Goal: Task Accomplishment & Management: Complete application form

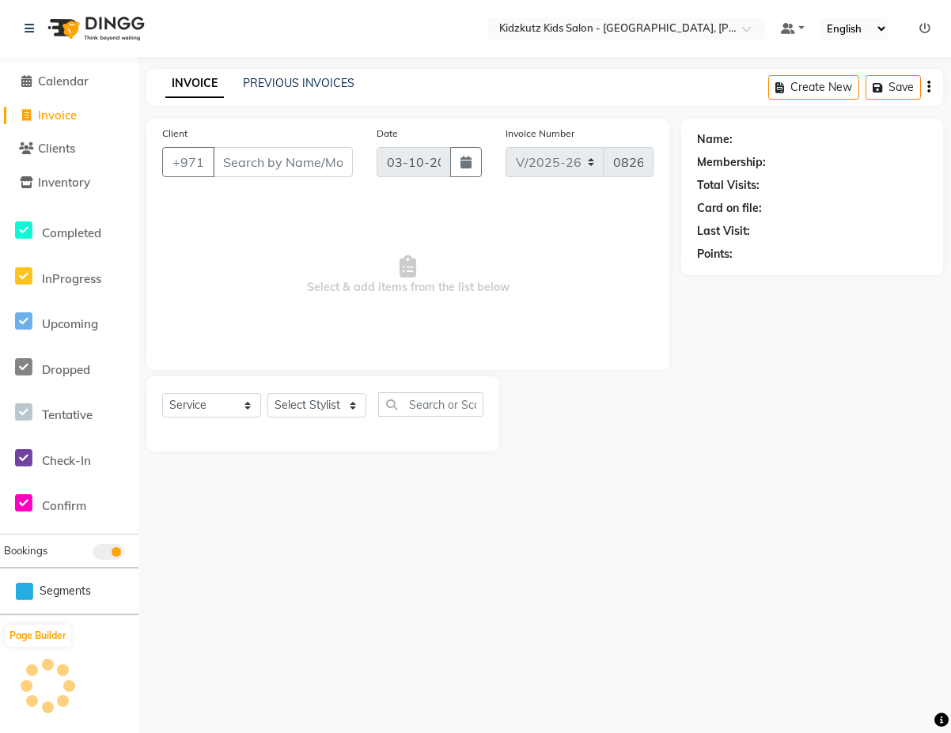
select select "8554"
select select "service"
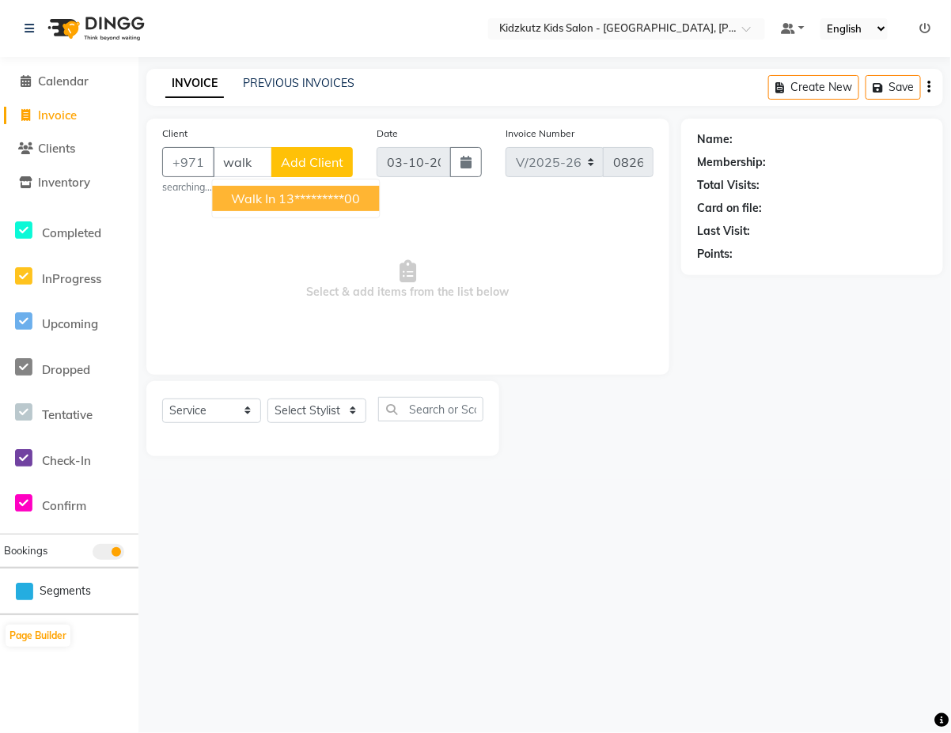
click at [342, 199] on ngb-highlight "13*********00" at bounding box center [319, 199] width 81 height 16
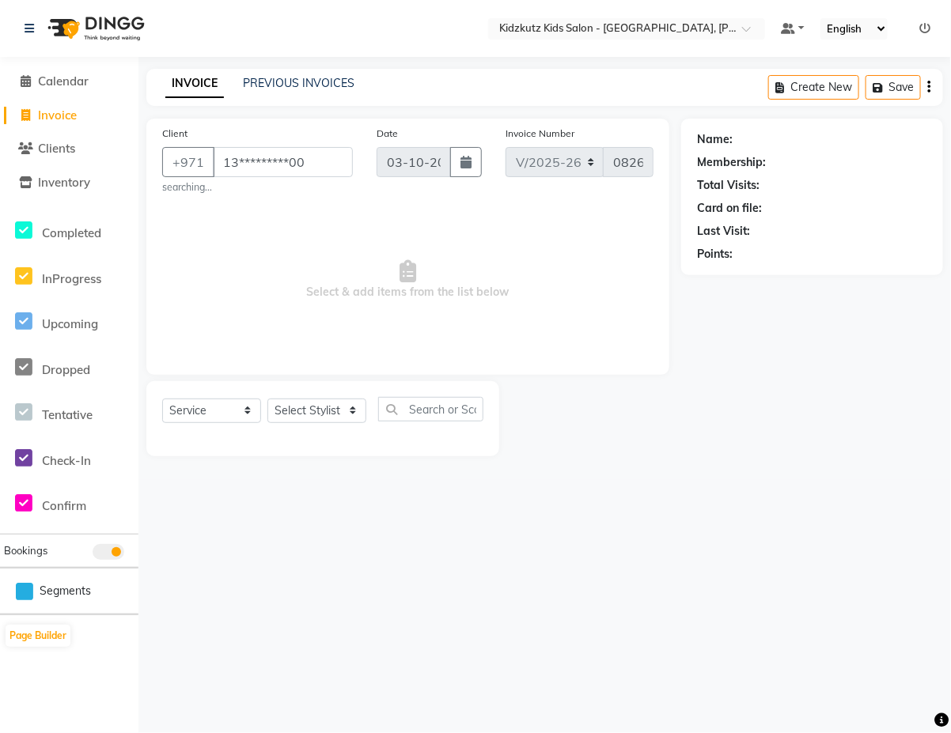
type input "13*********00"
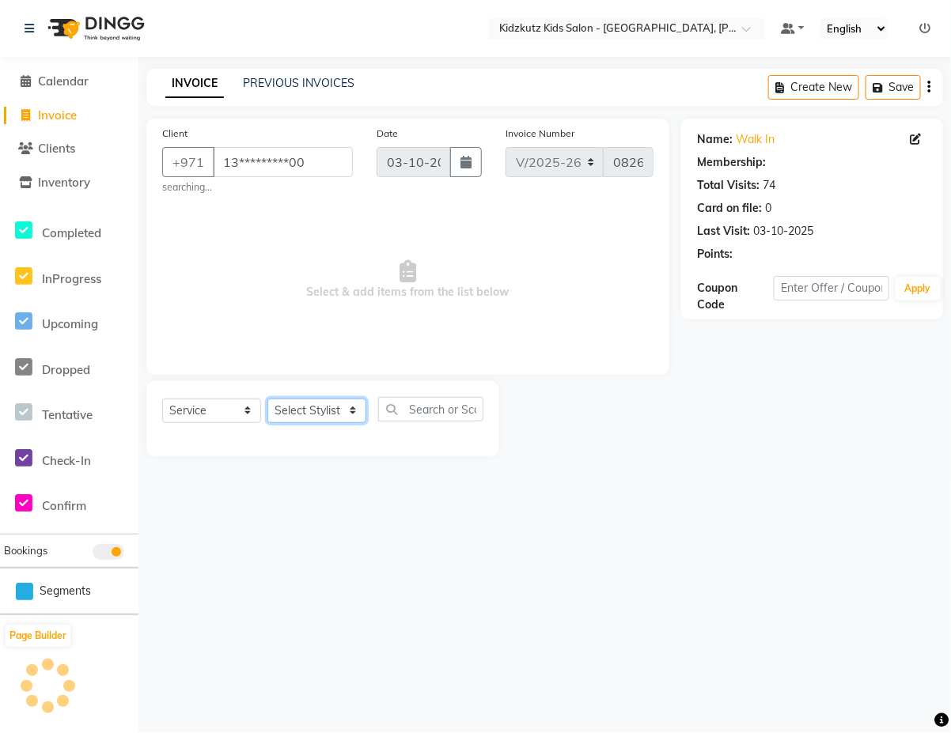
click at [365, 411] on select "Select Stylist Aris Barber6 Chami Mr. Marwan Sales [PERSON_NAME] [PERSON_NAME]" at bounding box center [316, 411] width 99 height 25
select select "84880"
click at [267, 399] on select "Select Stylist Aris Barber6 Chami Mr. Marwan Sales [PERSON_NAME] [PERSON_NAME]" at bounding box center [316, 411] width 99 height 25
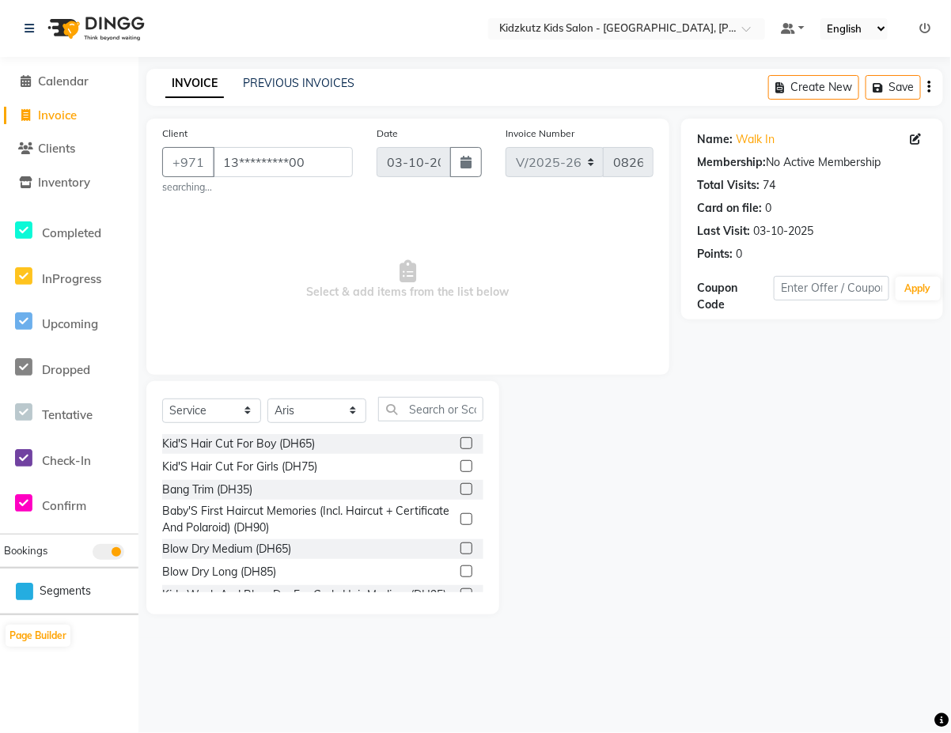
click at [460, 444] on label at bounding box center [466, 443] width 12 height 12
click at [460, 444] on input "checkbox" at bounding box center [465, 444] width 10 height 10
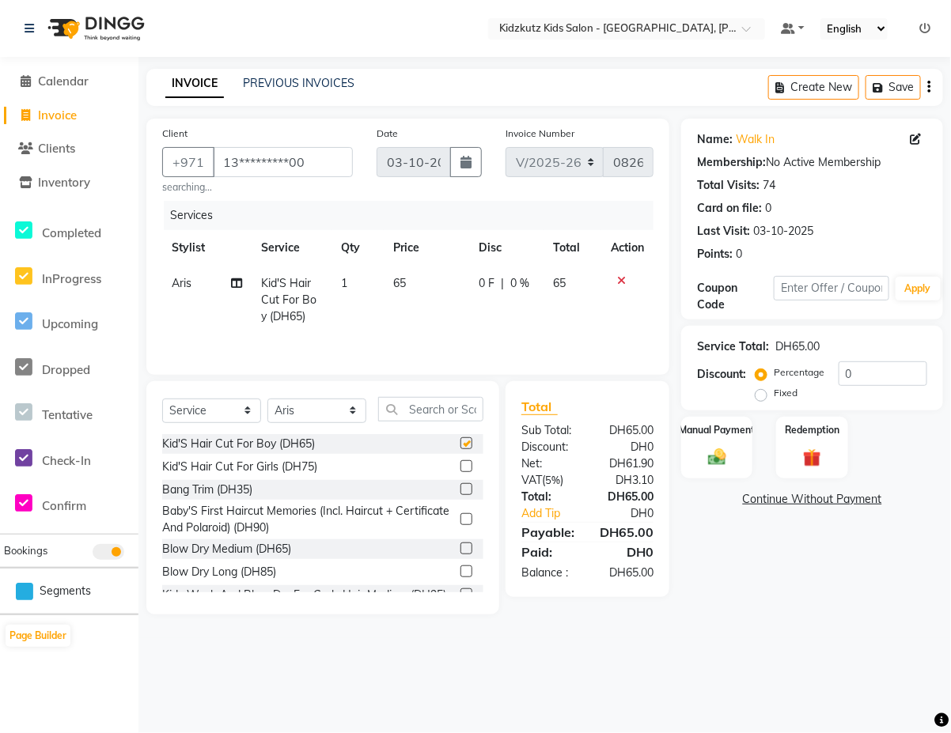
checkbox input "false"
click at [721, 443] on div "Manual Payment" at bounding box center [717, 447] width 74 height 65
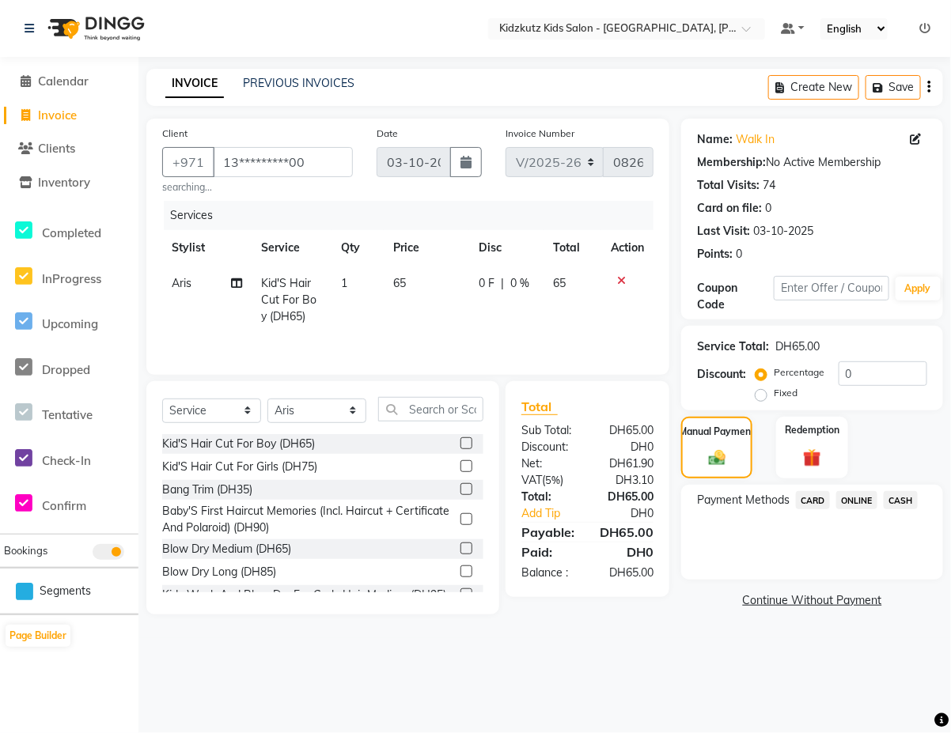
click at [817, 499] on span "CARD" at bounding box center [813, 500] width 34 height 18
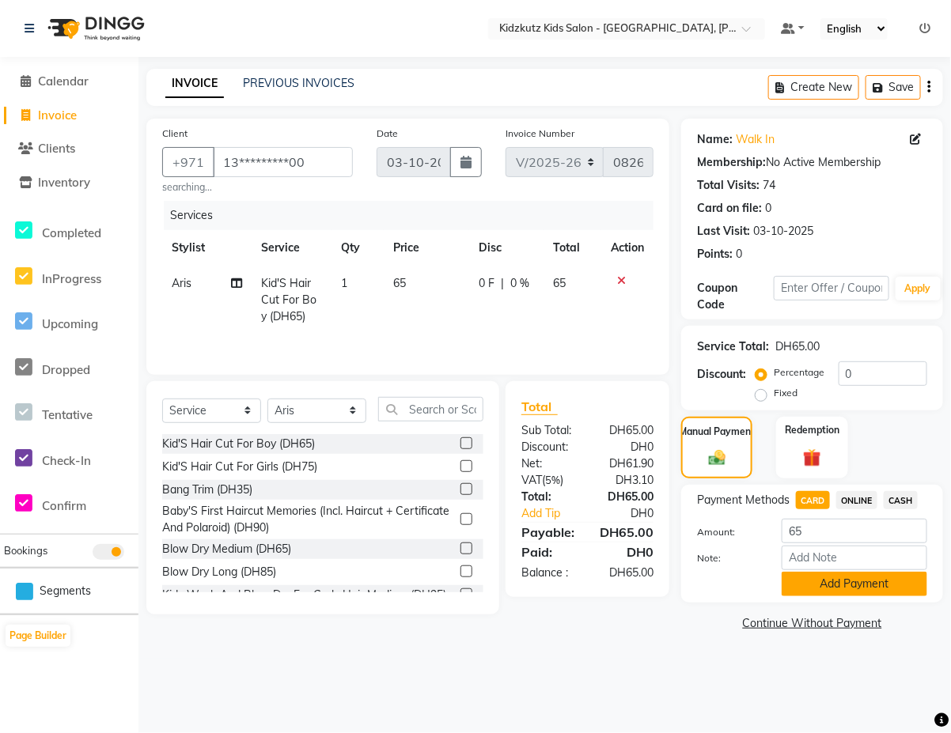
click at [846, 581] on button "Add Payment" at bounding box center [854, 584] width 146 height 25
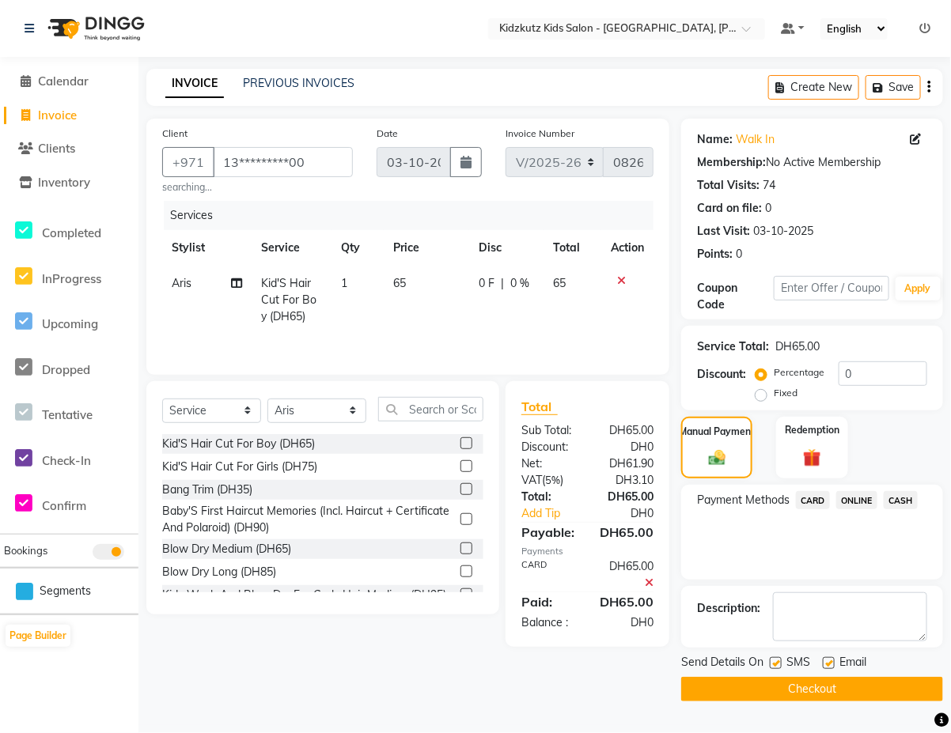
click at [820, 684] on button "Checkout" at bounding box center [812, 689] width 262 height 25
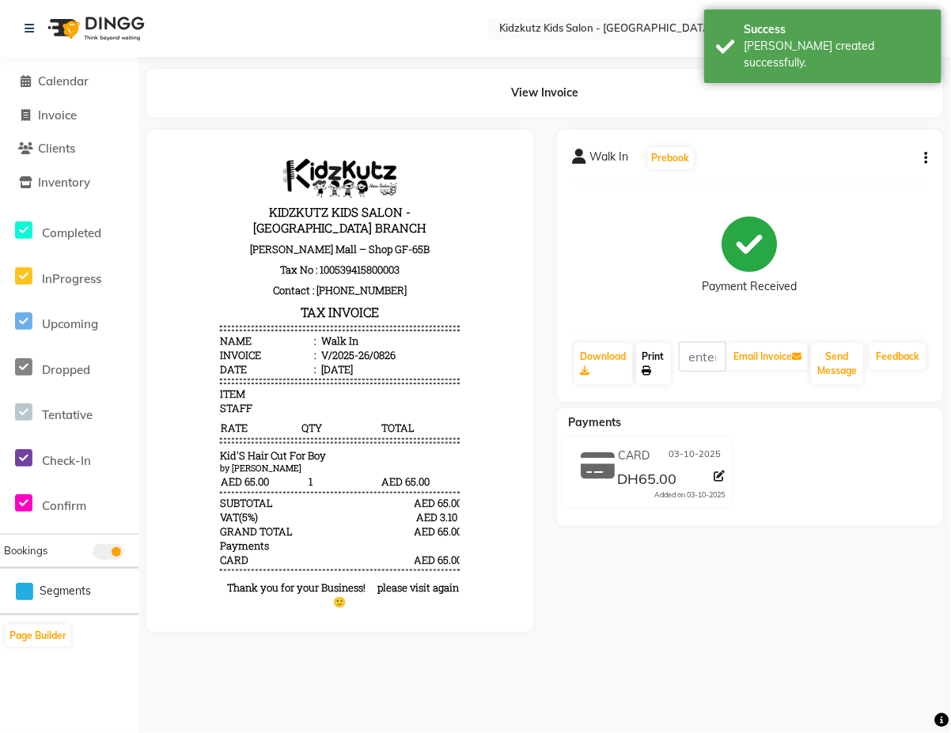
click at [669, 360] on link "Print" at bounding box center [653, 363] width 35 height 41
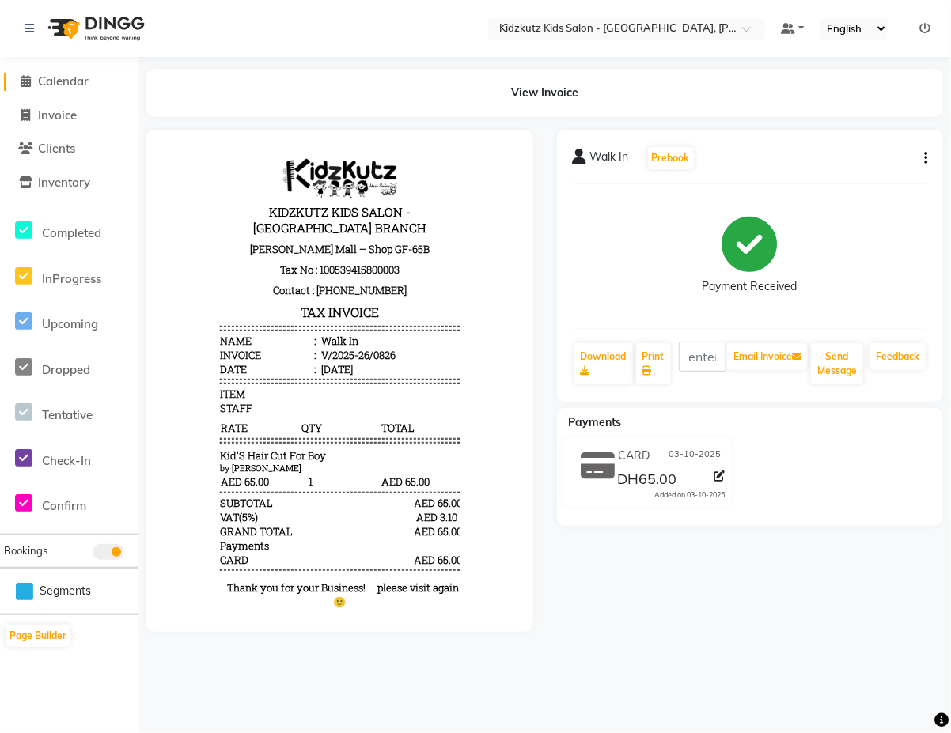
click at [65, 75] on span "Calendar" at bounding box center [63, 81] width 51 height 15
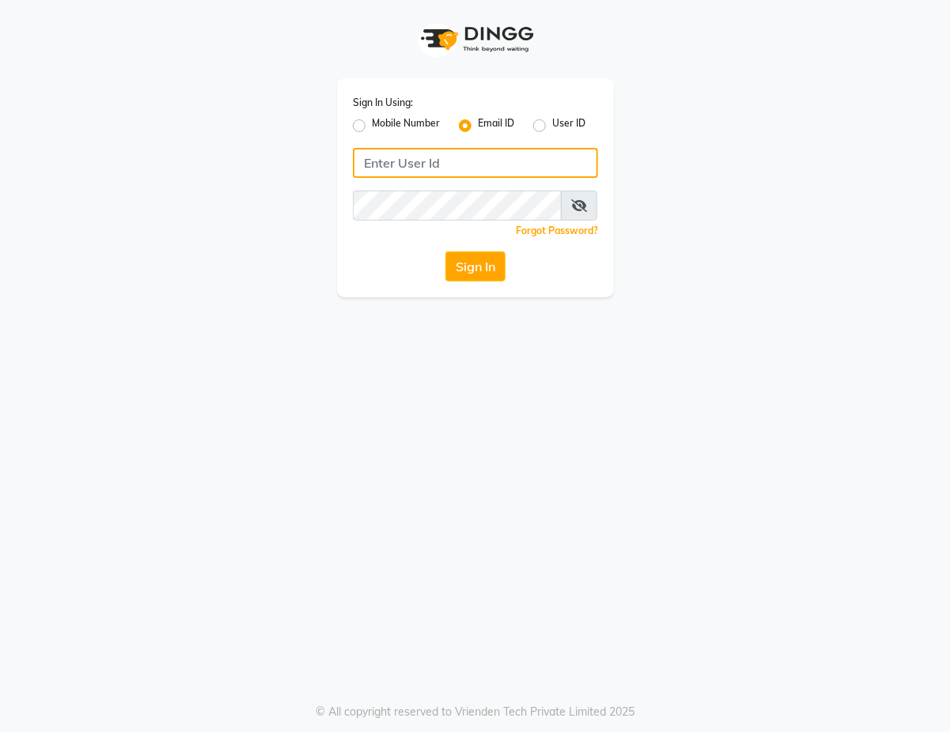
type input "[EMAIL_ADDRESS][DOMAIN_NAME]"
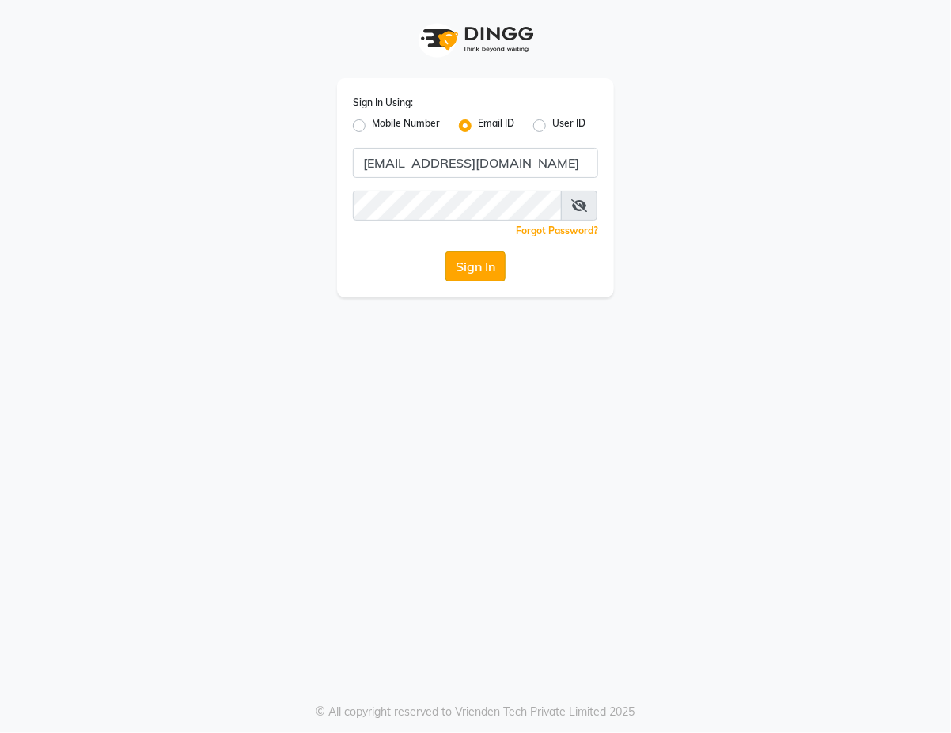
click at [480, 270] on button "Sign In" at bounding box center [475, 266] width 60 height 30
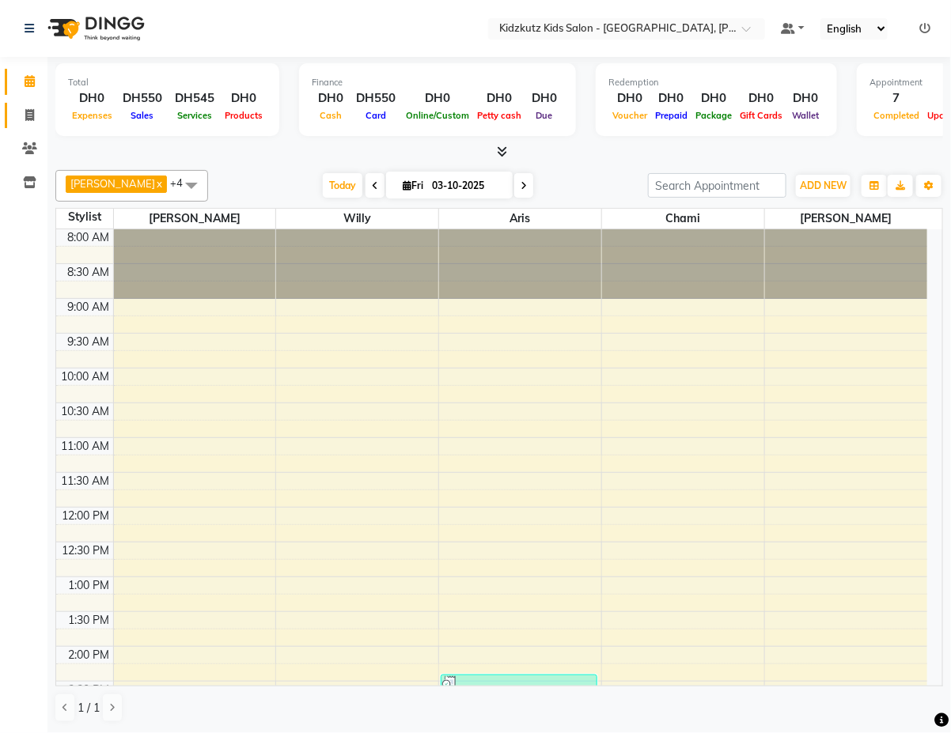
click at [36, 116] on span at bounding box center [30, 116] width 28 height 18
select select "service"
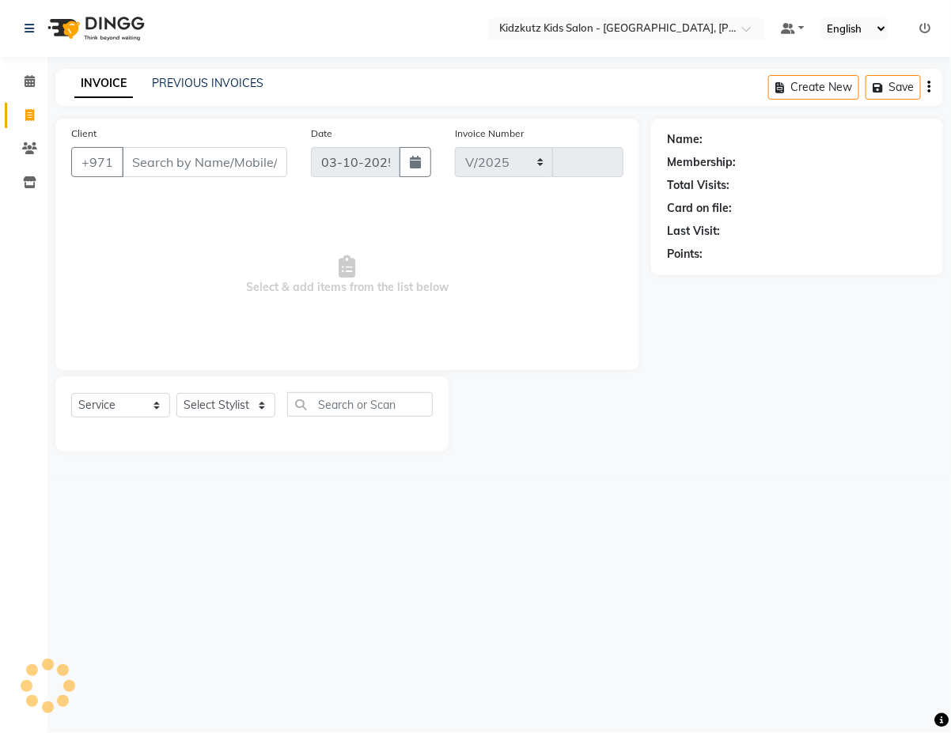
select select "8554"
type input "0827"
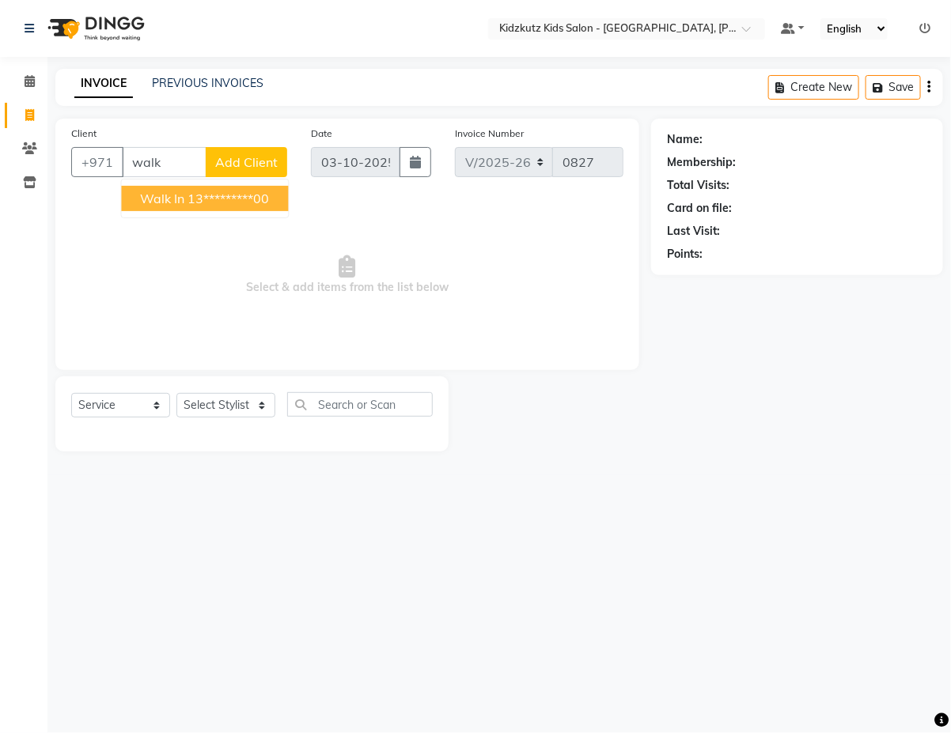
click at [233, 199] on ngb-highlight "13*********00" at bounding box center [228, 199] width 81 height 16
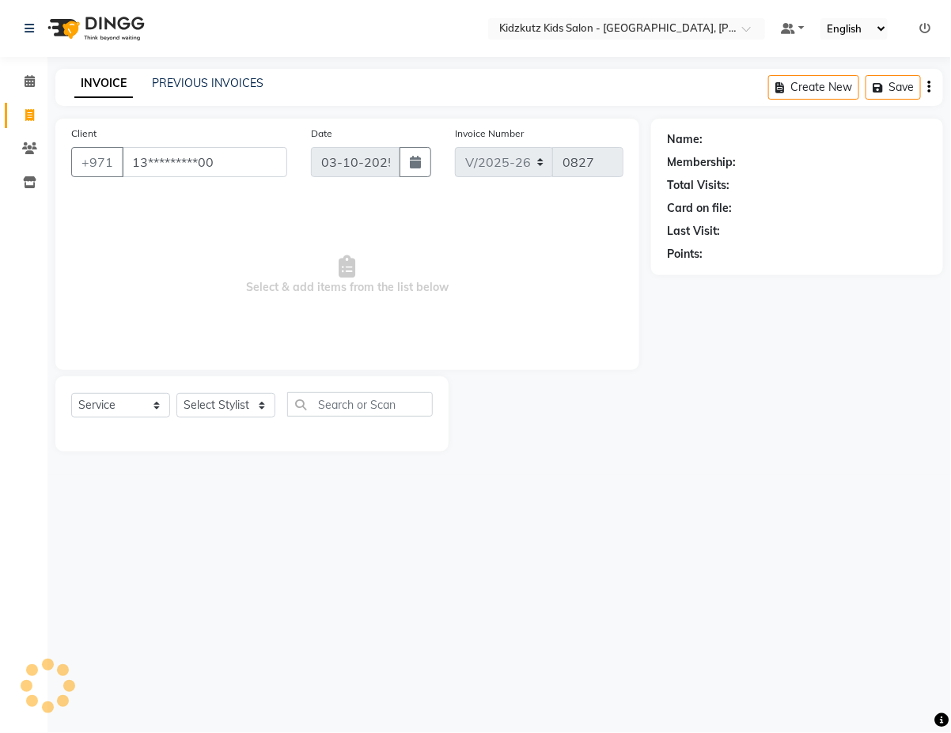
type input "13*********00"
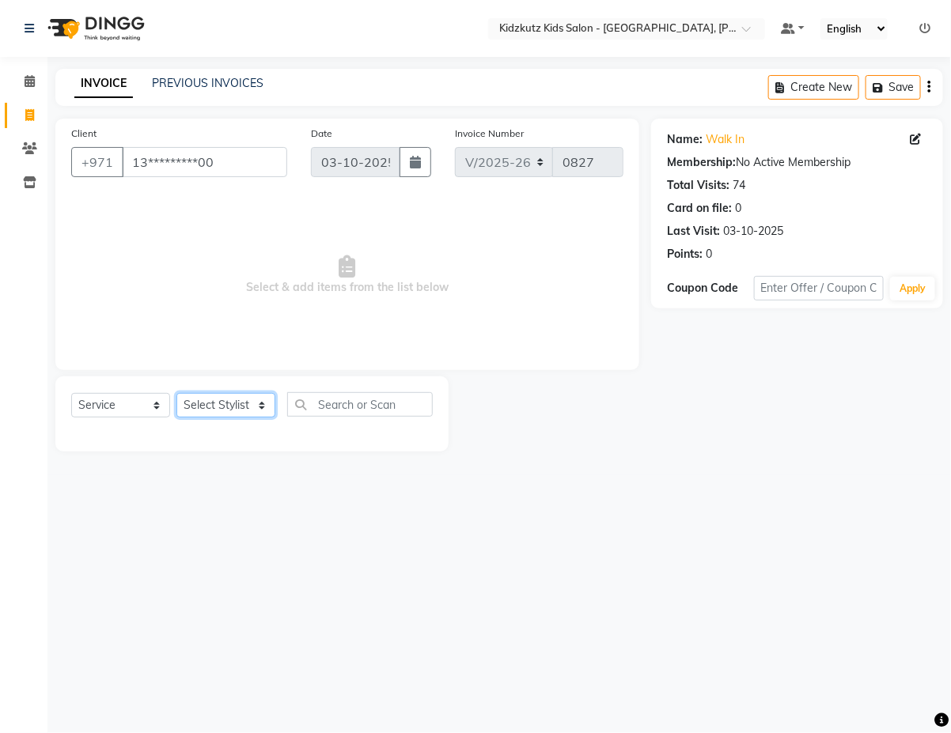
click at [269, 406] on select "Select Stylist Aris Barber6 Chami Mr. Marwan Sales [PERSON_NAME] [PERSON_NAME]" at bounding box center [225, 405] width 99 height 25
select select "84880"
click at [176, 393] on select "Select Stylist Aris Barber6 Chami Mr. Marwan Sales [PERSON_NAME] [PERSON_NAME]" at bounding box center [225, 405] width 99 height 25
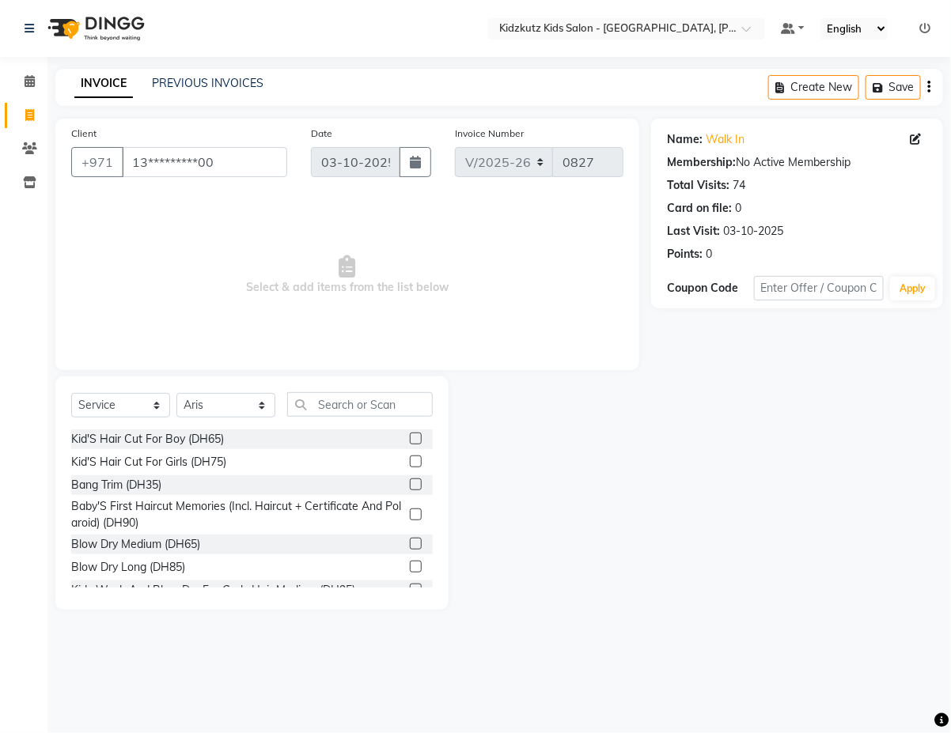
click at [410, 437] on label at bounding box center [416, 439] width 12 height 12
click at [410, 437] on input "checkbox" at bounding box center [415, 439] width 10 height 10
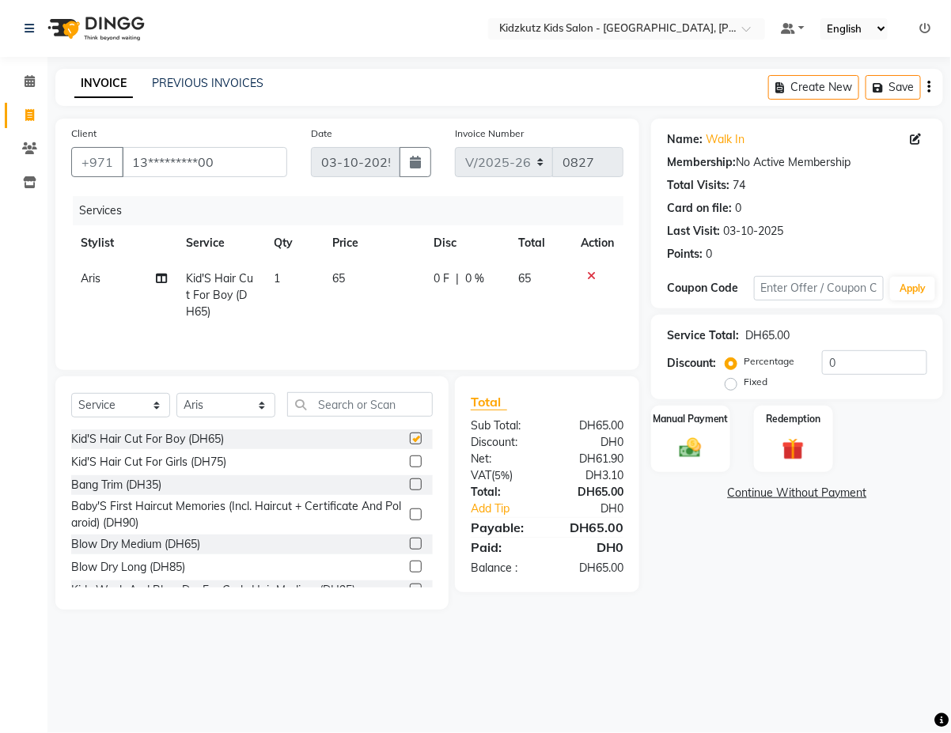
checkbox input "false"
click at [274, 413] on select "Select Stylist Aris Barber6 Chami Mr. Marwan Sales [PERSON_NAME] [PERSON_NAME]" at bounding box center [225, 405] width 99 height 25
select select "85716"
click at [176, 395] on select "Select Stylist Aris Barber6 Chami Mr. Marwan Sales [PERSON_NAME] [PERSON_NAME]" at bounding box center [225, 405] width 99 height 25
click at [410, 440] on label at bounding box center [416, 439] width 12 height 12
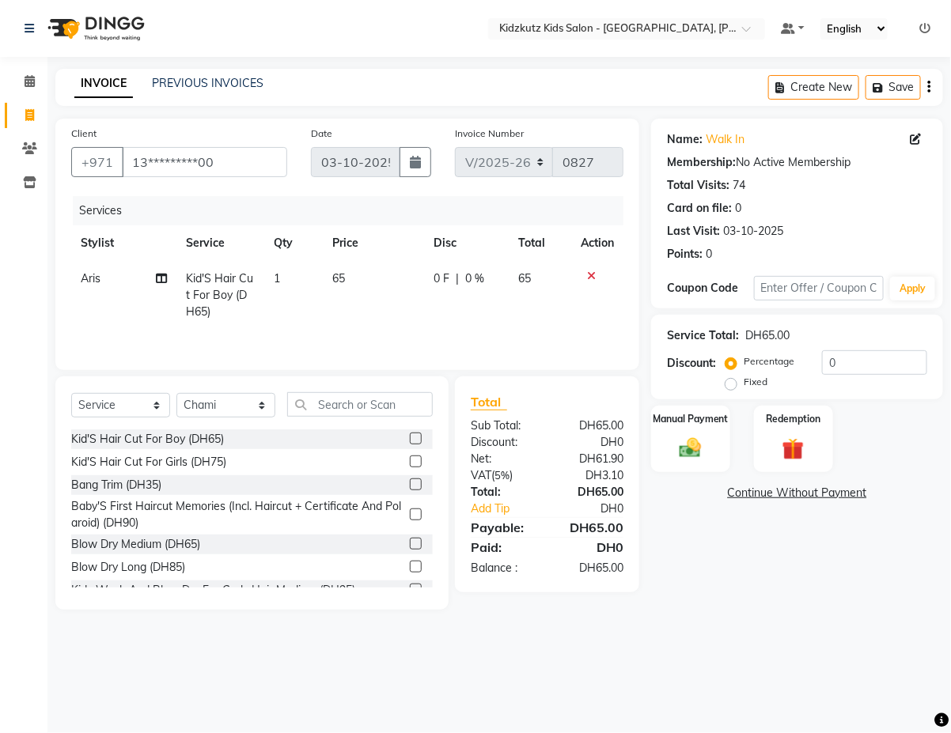
click at [410, 440] on input "checkbox" at bounding box center [415, 439] width 10 height 10
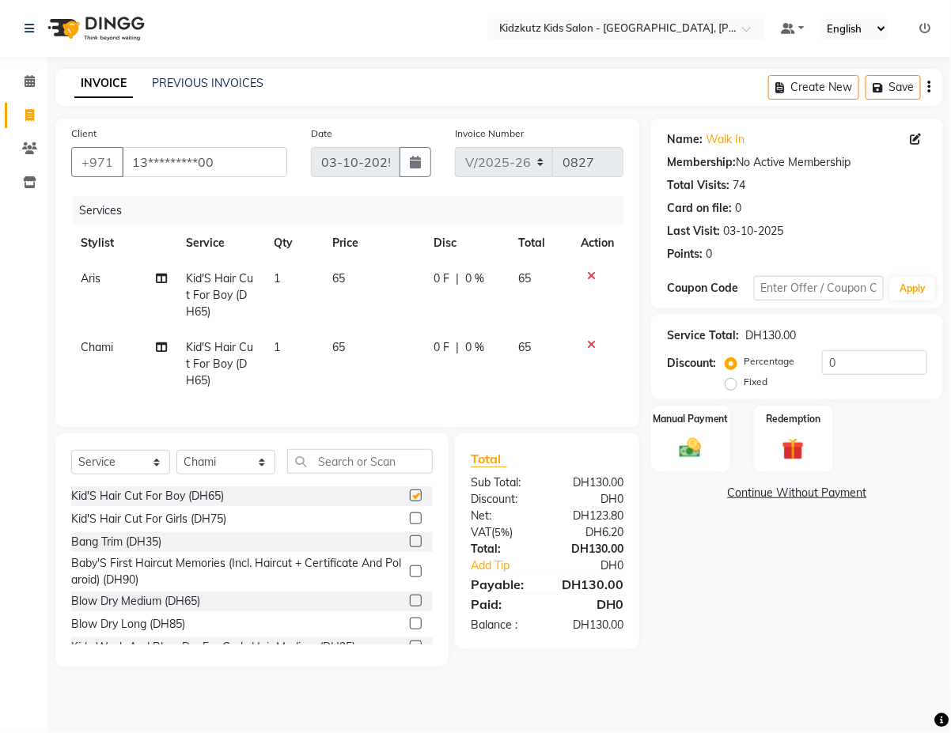
checkbox input "false"
click at [701, 440] on img at bounding box center [690, 448] width 37 height 26
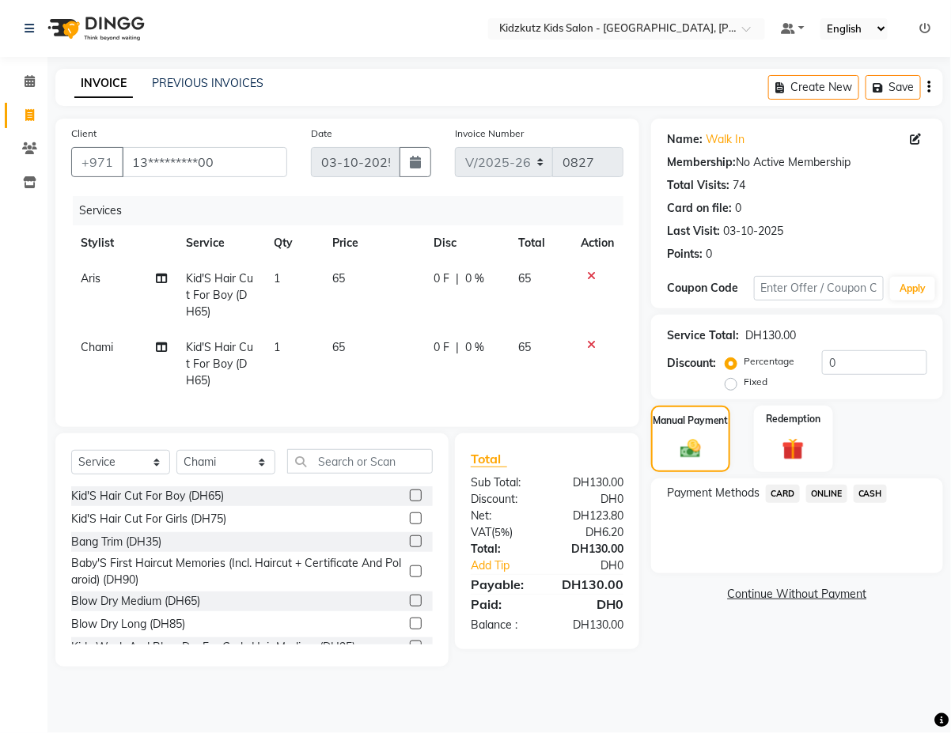
click at [793, 491] on span "CARD" at bounding box center [783, 494] width 34 height 18
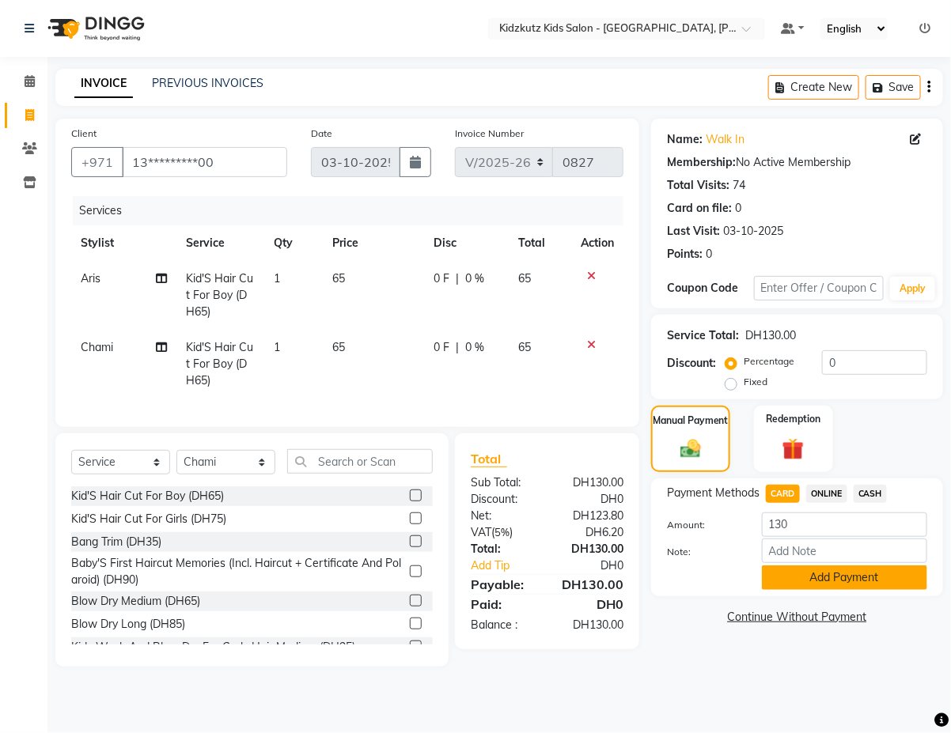
click at [858, 573] on button "Add Payment" at bounding box center [844, 577] width 165 height 25
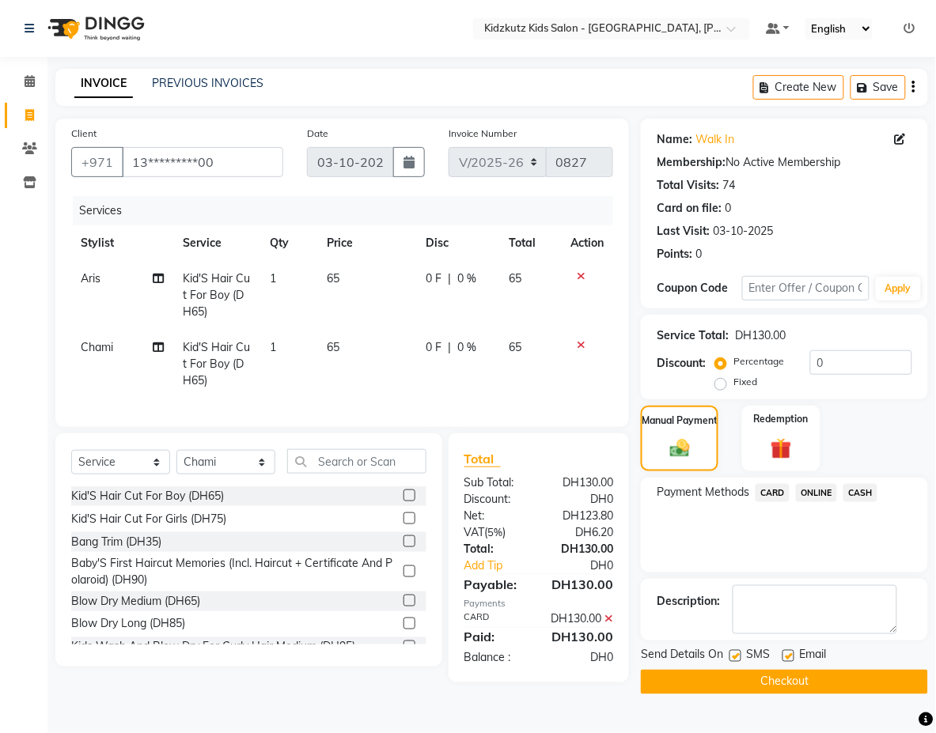
click at [815, 672] on button "Checkout" at bounding box center [784, 682] width 287 height 25
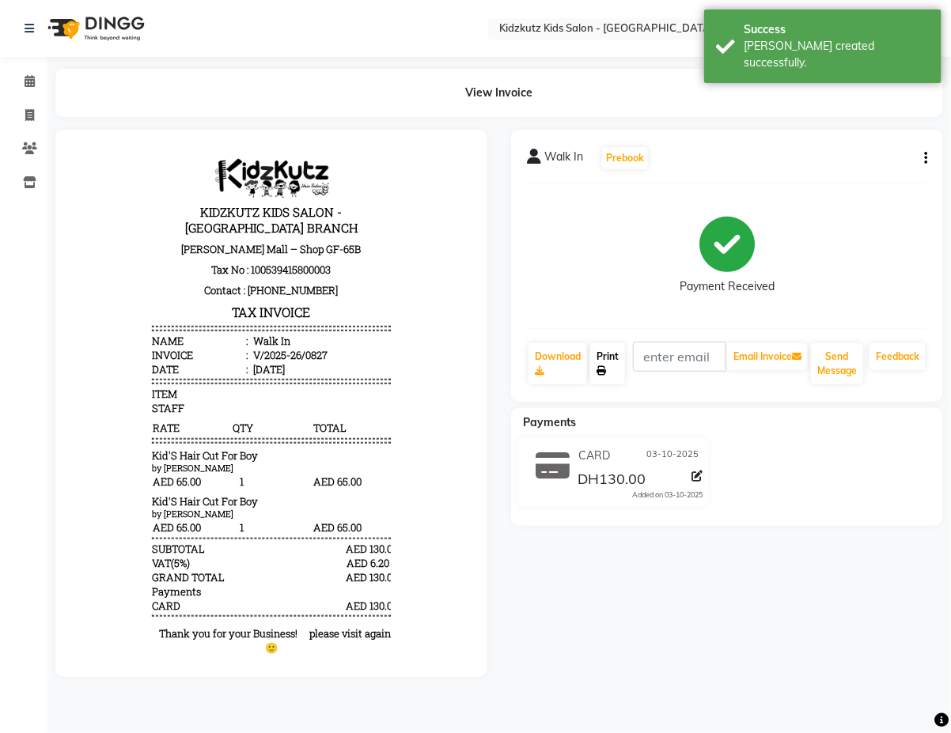
click at [609, 356] on link "Print" at bounding box center [607, 363] width 35 height 41
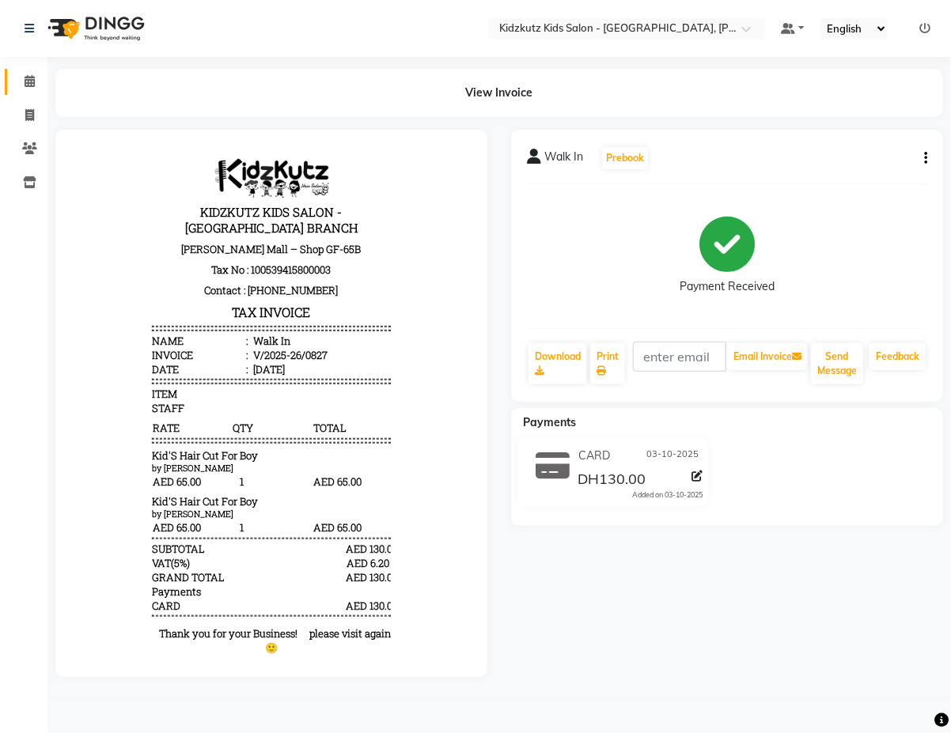
click at [28, 81] on icon at bounding box center [30, 81] width 10 height 12
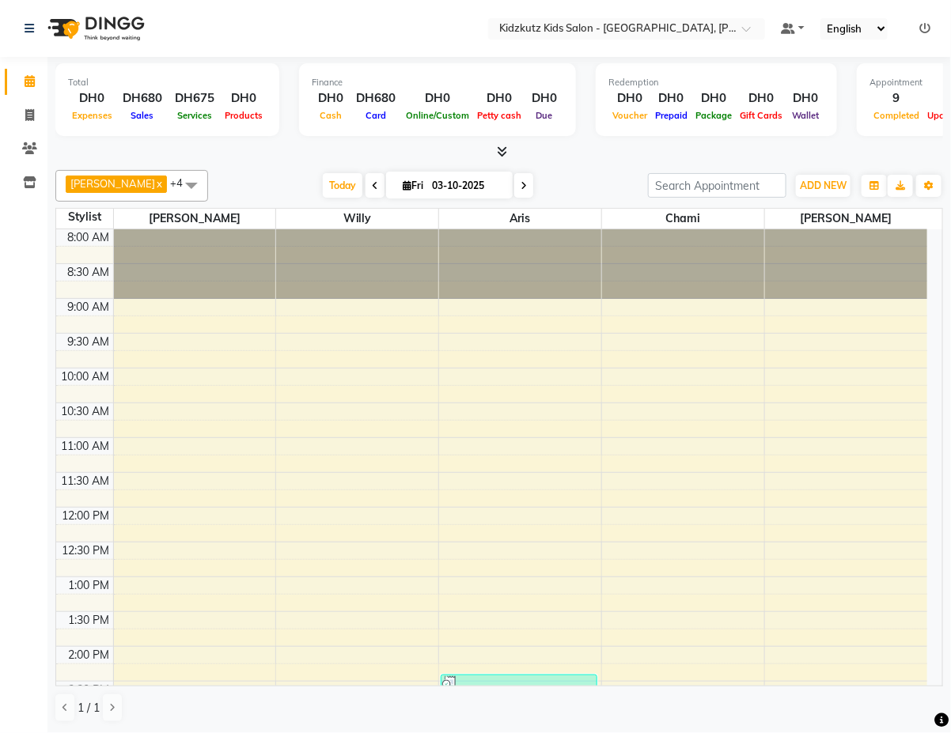
click at [48, 42] on img at bounding box center [94, 28] width 108 height 44
click at [36, 34] on link at bounding box center [33, 28] width 16 height 44
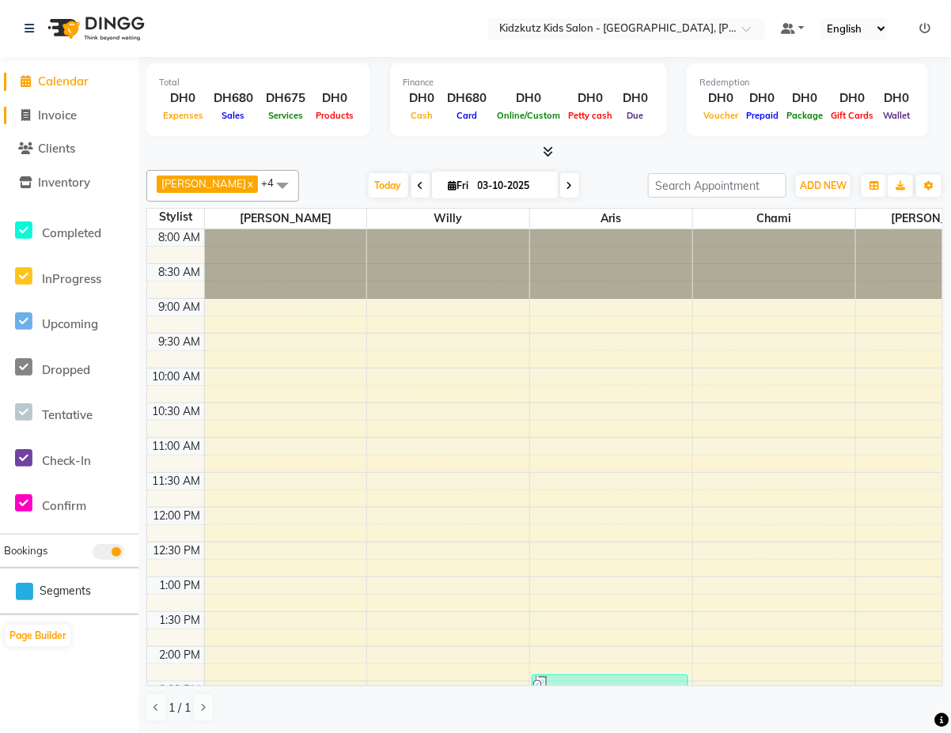
click at [80, 117] on link "Invoice" at bounding box center [69, 116] width 130 height 18
select select "service"
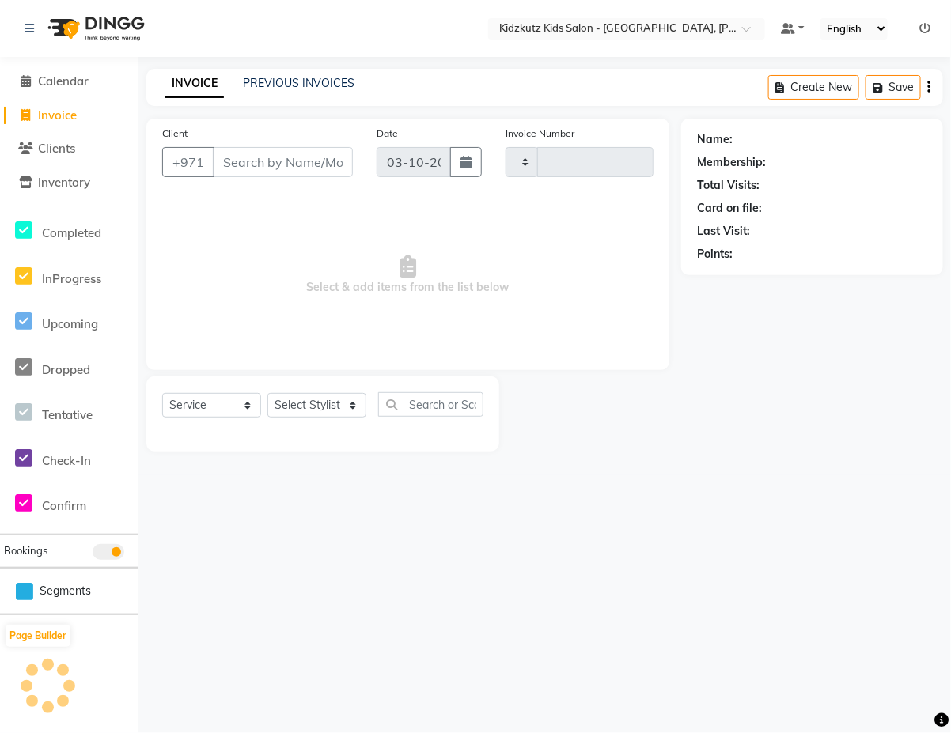
type input "0828"
select select "8554"
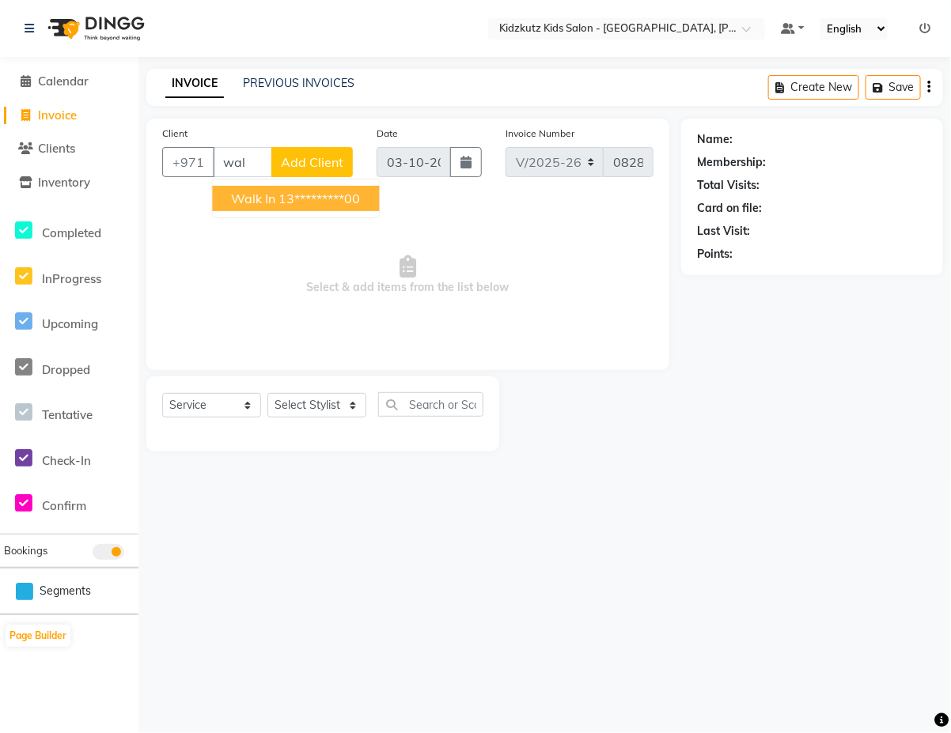
click at [345, 204] on ngb-highlight "13*********00" at bounding box center [319, 199] width 81 height 16
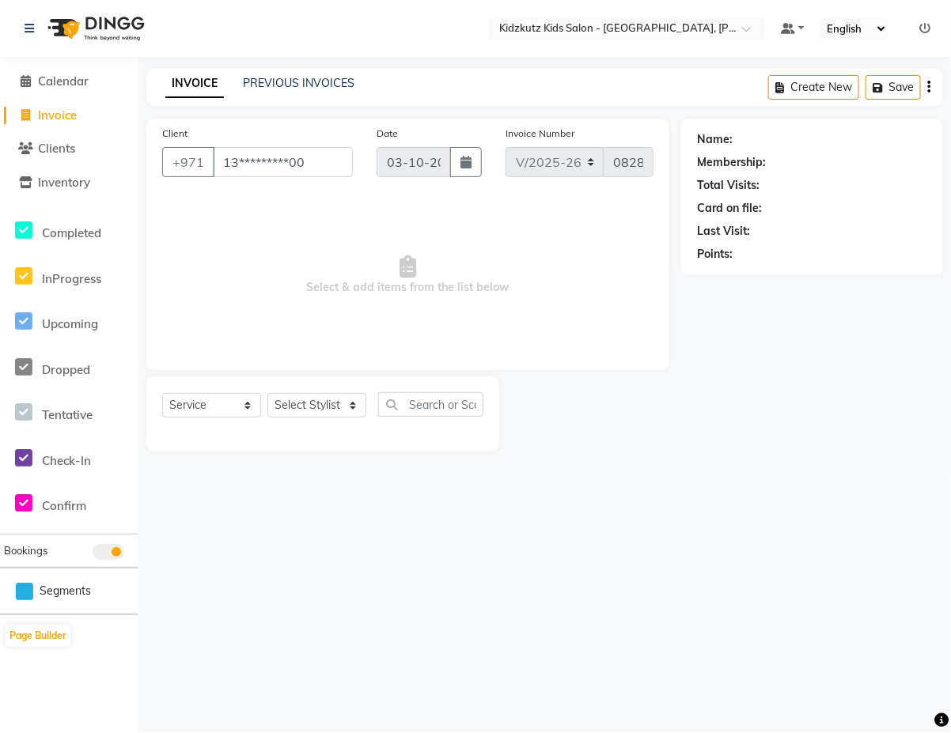
type input "13*********00"
click at [361, 406] on select "Select Stylist Aris Barber6 Chami Mr. Marwan Sales [PERSON_NAME] [PERSON_NAME]" at bounding box center [316, 405] width 99 height 25
select select "84878"
click at [267, 393] on select "Select Stylist Aris Barber6 Chami Mr. Marwan Sales [PERSON_NAME] [PERSON_NAME]" at bounding box center [316, 405] width 99 height 25
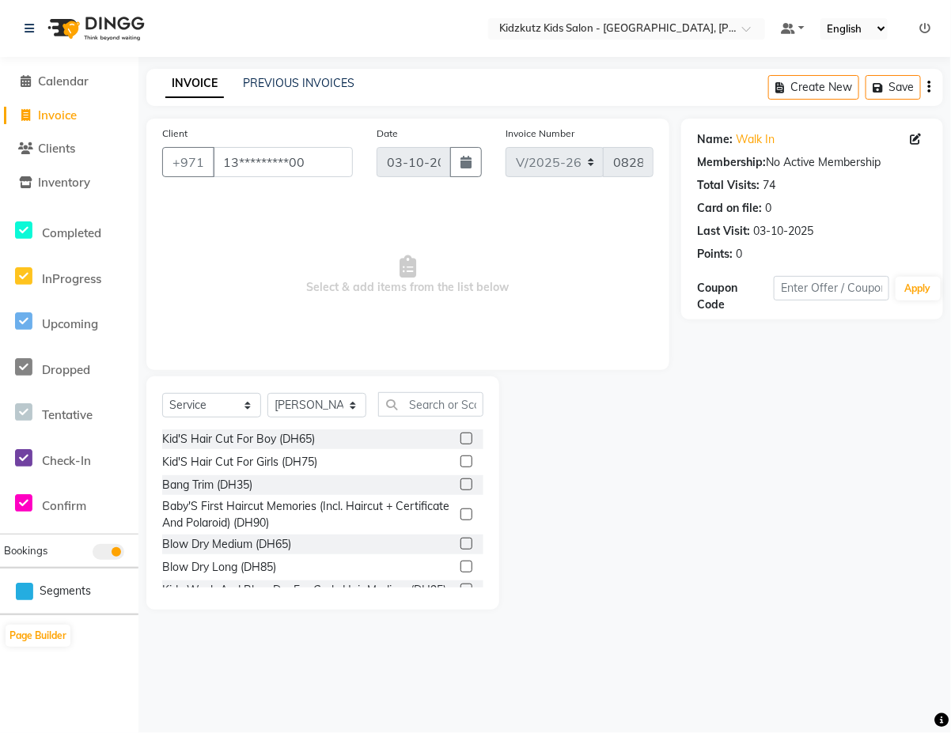
click at [460, 437] on label at bounding box center [466, 439] width 12 height 12
click at [460, 437] on input "checkbox" at bounding box center [465, 439] width 10 height 10
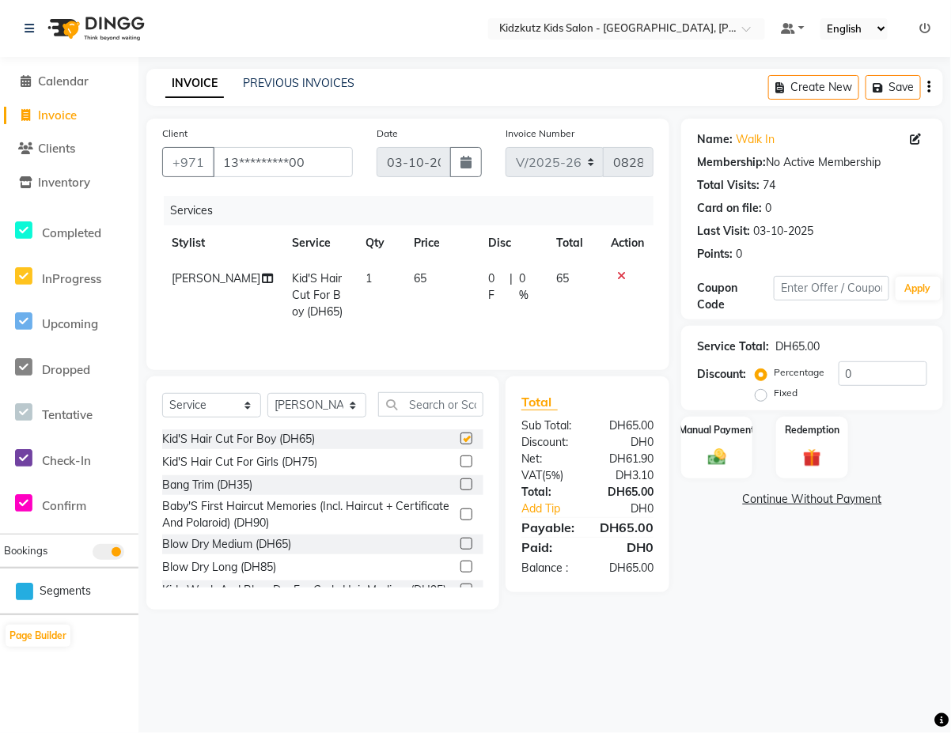
checkbox input "false"
click at [714, 440] on div "Manual Payment" at bounding box center [717, 447] width 74 height 65
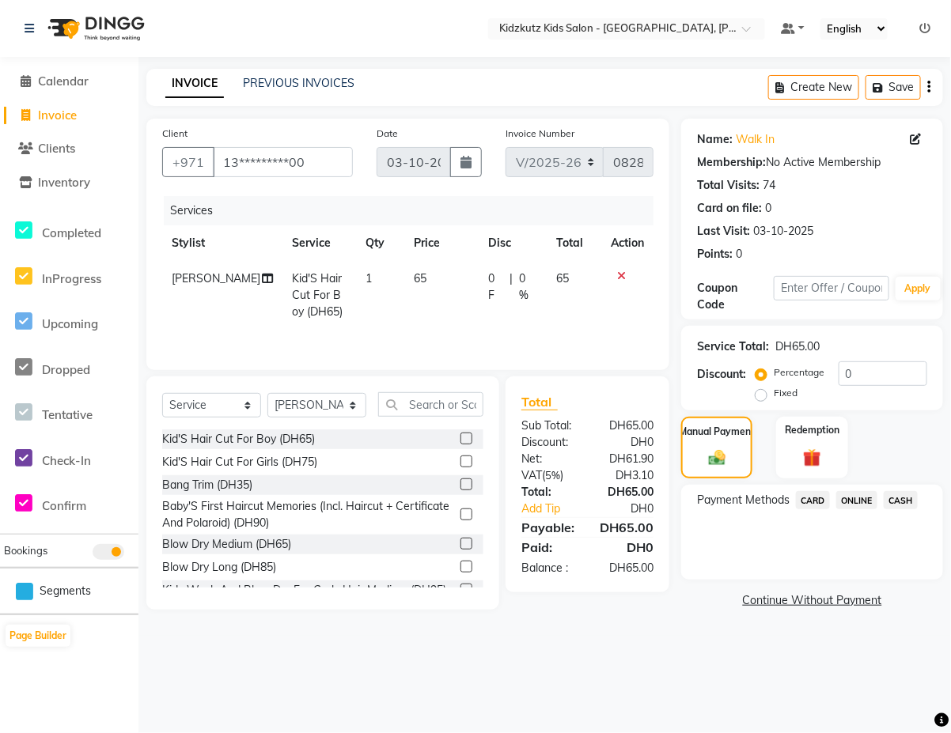
click at [811, 499] on span "CARD" at bounding box center [813, 500] width 34 height 18
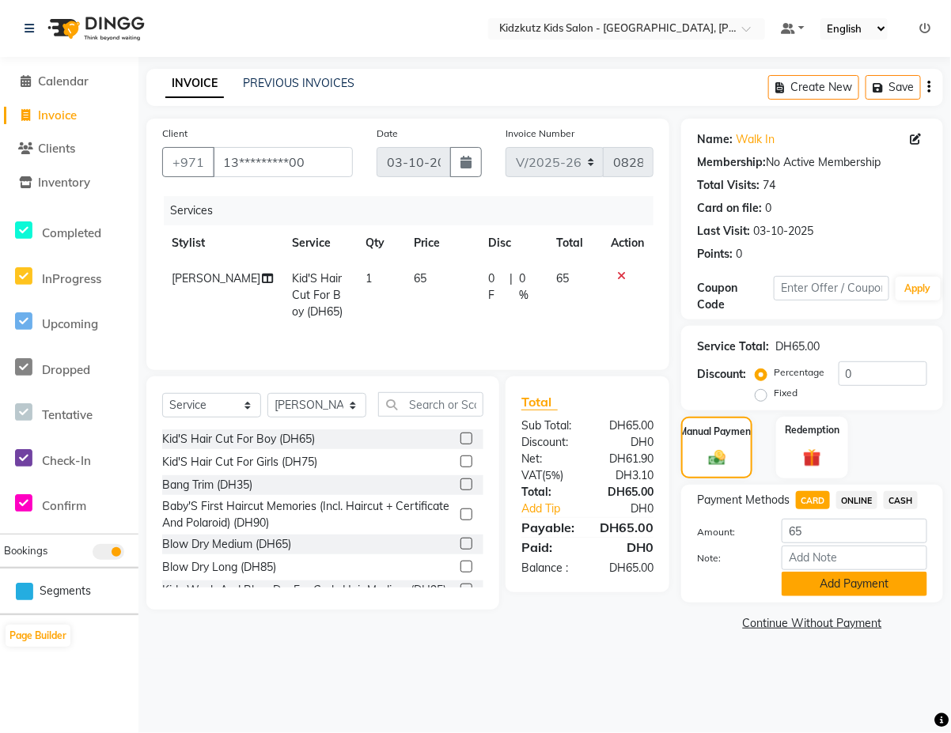
click at [847, 581] on button "Add Payment" at bounding box center [854, 584] width 146 height 25
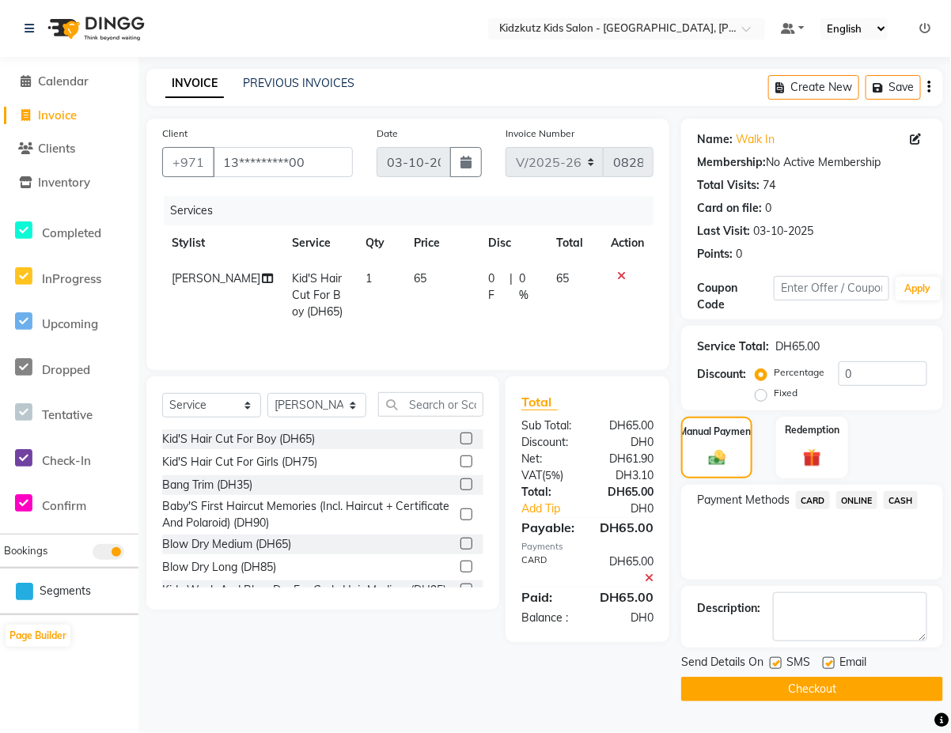
click at [777, 664] on label at bounding box center [775, 663] width 12 height 12
click at [777, 664] on input "checkbox" at bounding box center [774, 664] width 10 height 10
checkbox input "false"
click at [804, 689] on button "Checkout" at bounding box center [812, 689] width 262 height 25
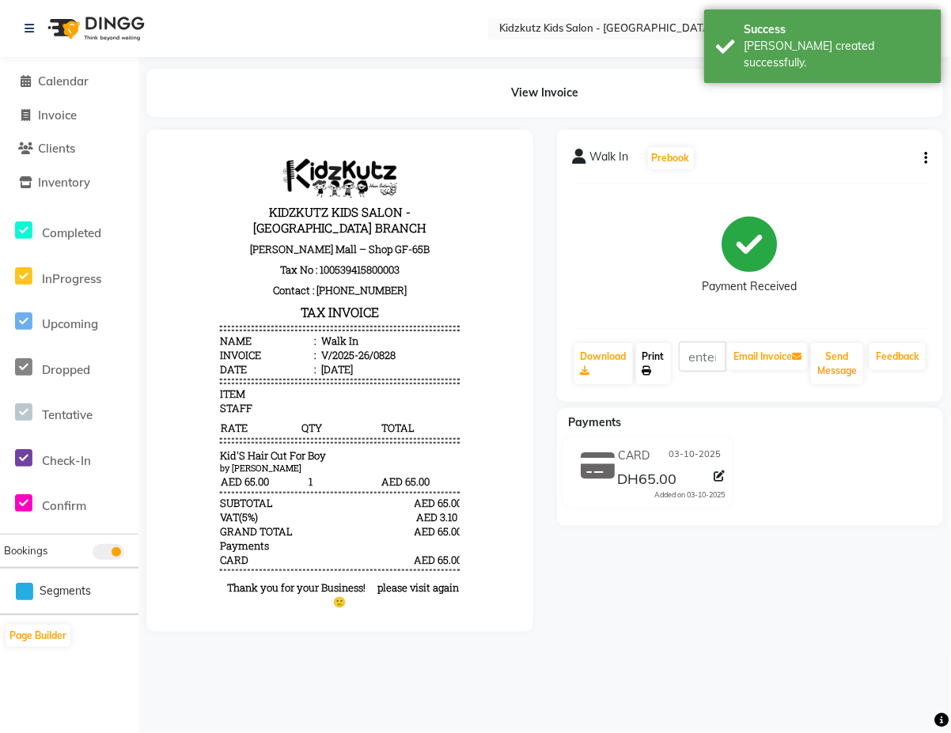
click at [649, 361] on link "Print" at bounding box center [653, 363] width 35 height 41
